Goal: Information Seeking & Learning: Learn about a topic

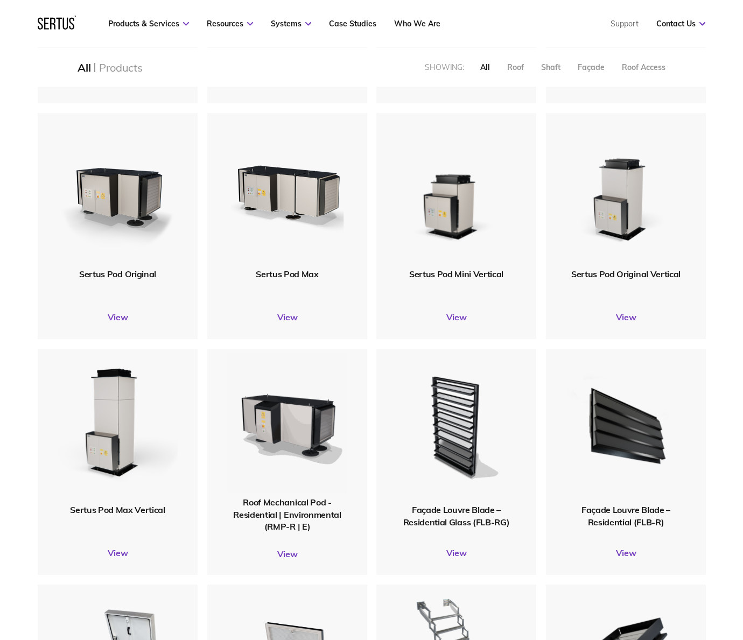
scroll to position [700, 0]
click at [120, 408] on img at bounding box center [118, 426] width 122 height 150
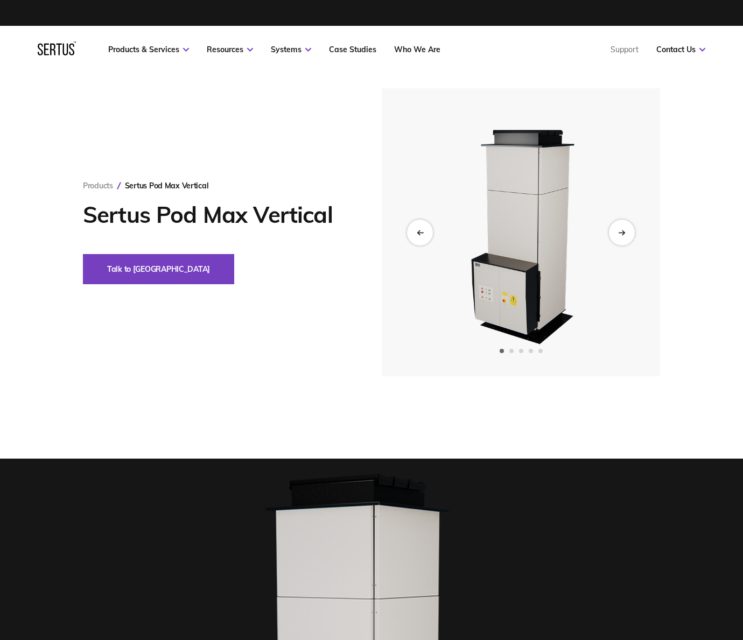
click at [624, 233] on icon "Next slide" at bounding box center [623, 232] width 2 height 4
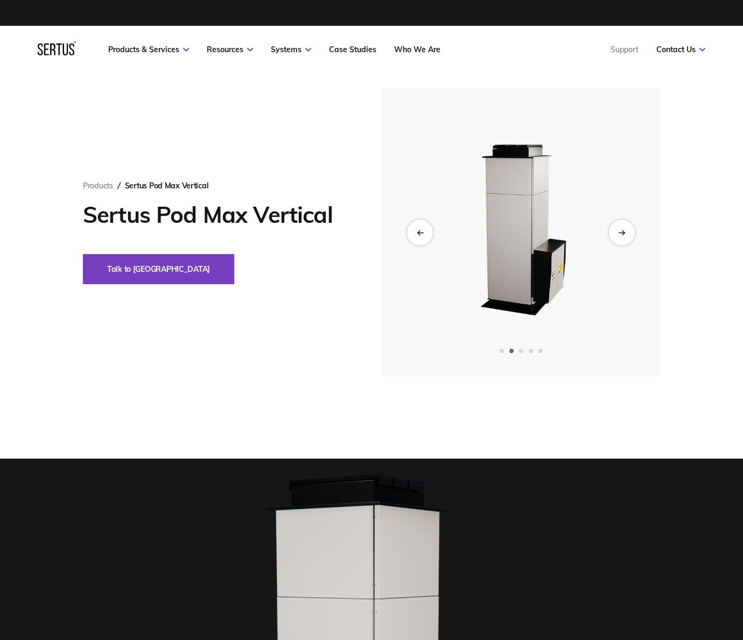
click at [624, 233] on icon "Next slide" at bounding box center [623, 232] width 2 height 4
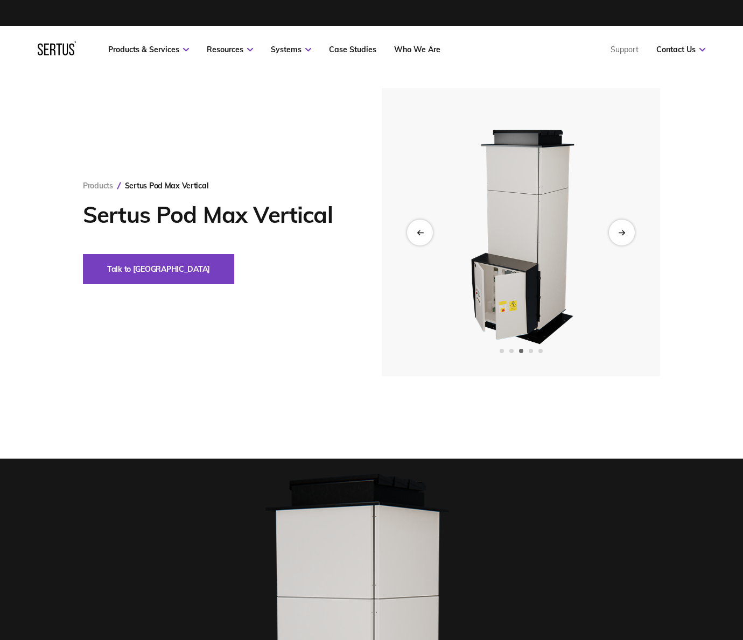
click at [624, 233] on icon "Next slide" at bounding box center [623, 232] width 2 height 4
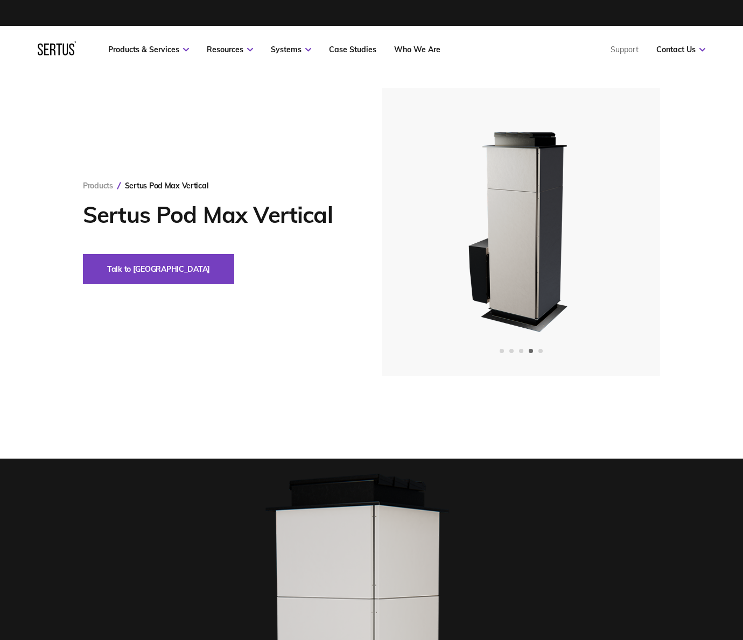
click at [110, 185] on link "Products" at bounding box center [98, 186] width 30 height 10
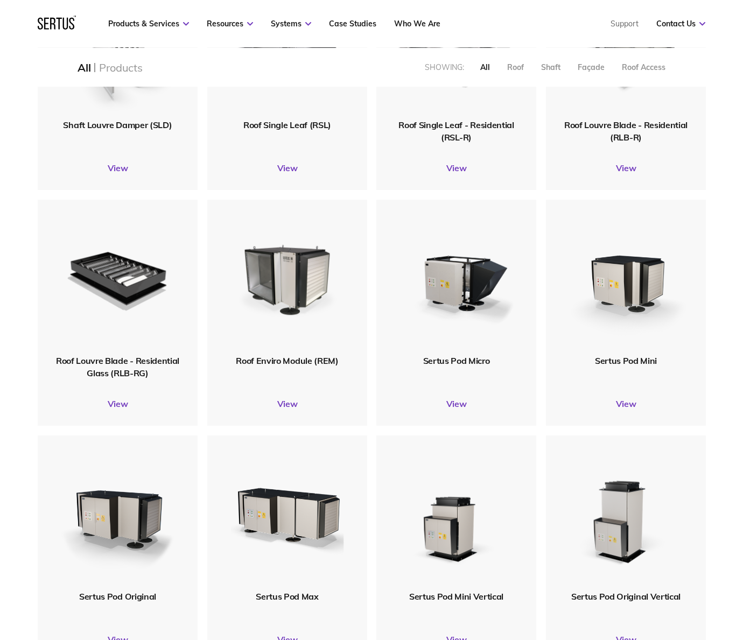
scroll to position [700, 0]
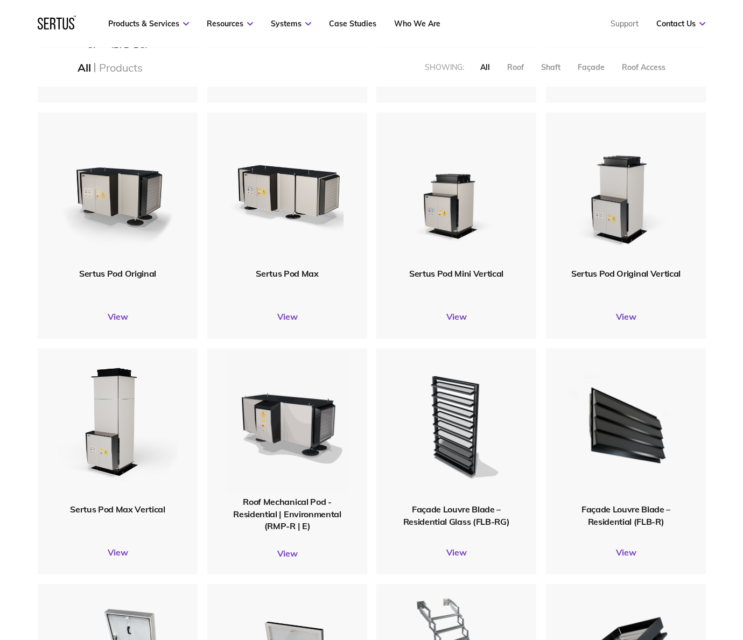
click at [643, 213] on img at bounding box center [626, 190] width 129 height 158
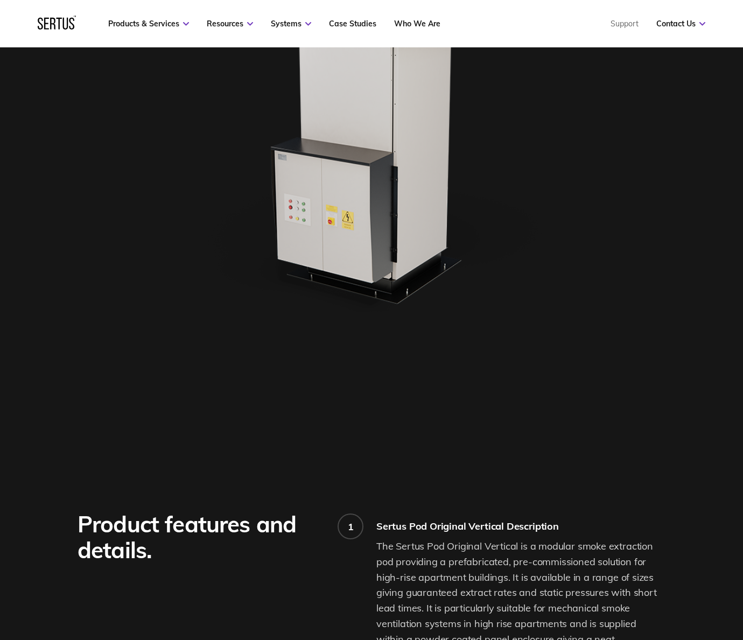
scroll to position [538, 0]
